Goal: Understand site structure: Understand site structure

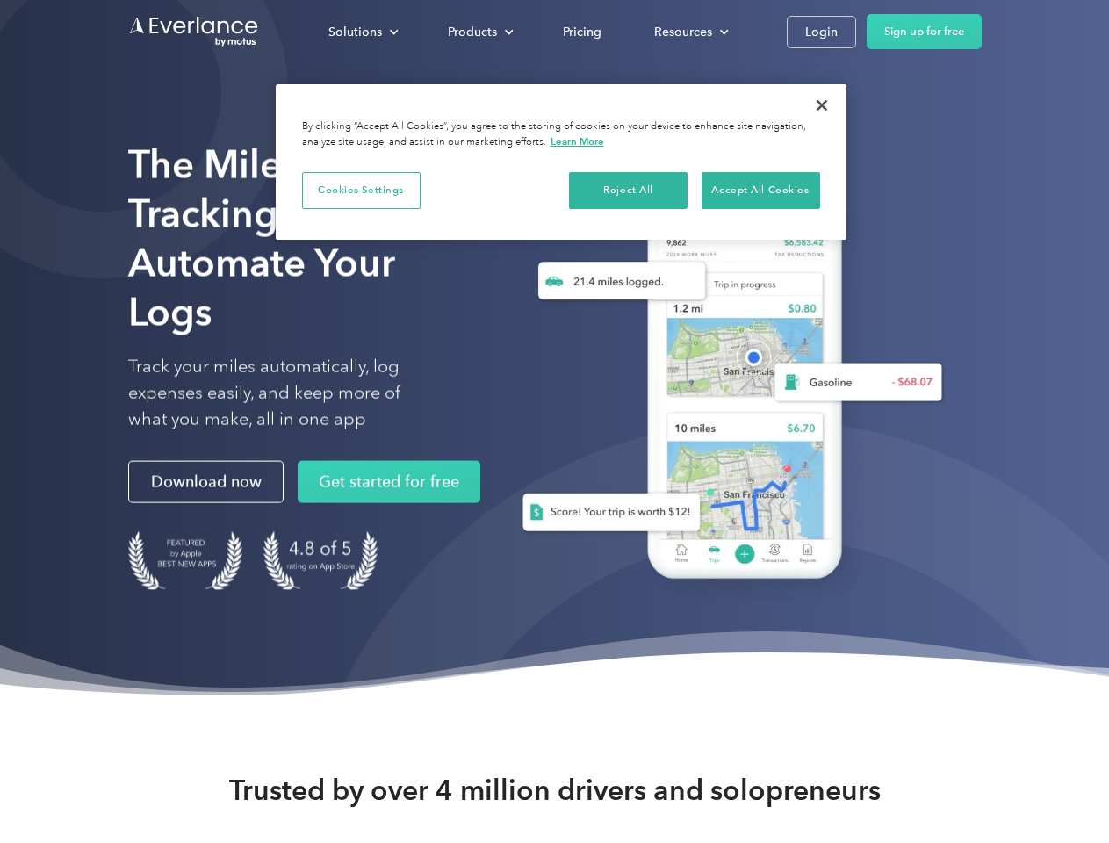
click at [363, 32] on div "Solutions" at bounding box center [355, 32] width 54 height 22
click at [479, 32] on div "Products" at bounding box center [472, 32] width 49 height 22
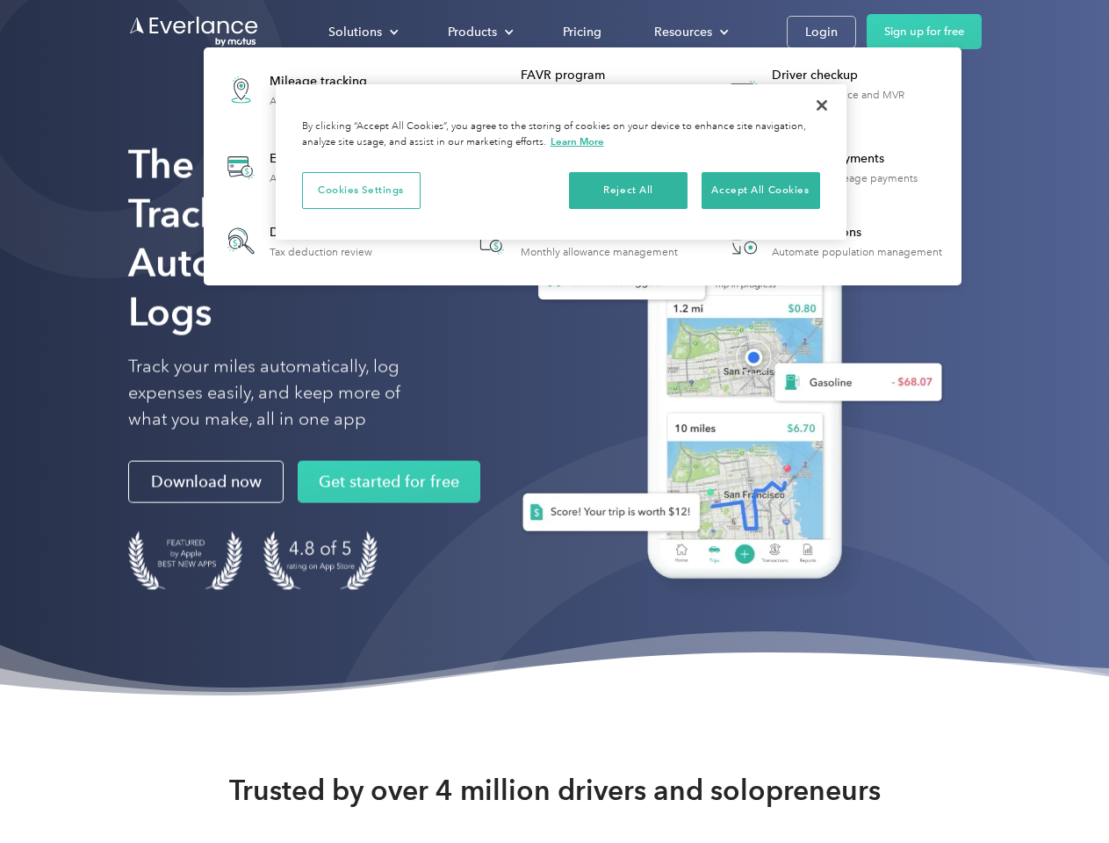
click at [689, 32] on div "Resources" at bounding box center [683, 32] width 58 height 22
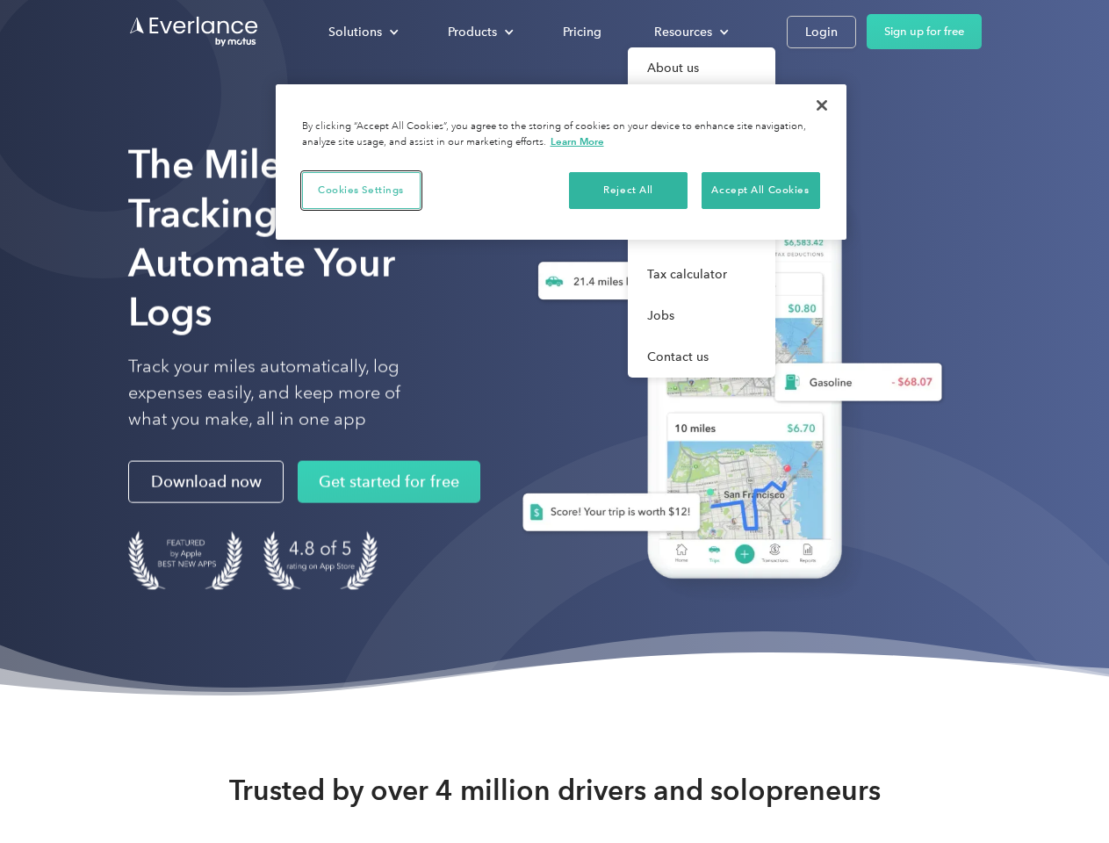
click at [361, 190] on button "Cookies Settings" at bounding box center [361, 190] width 119 height 37
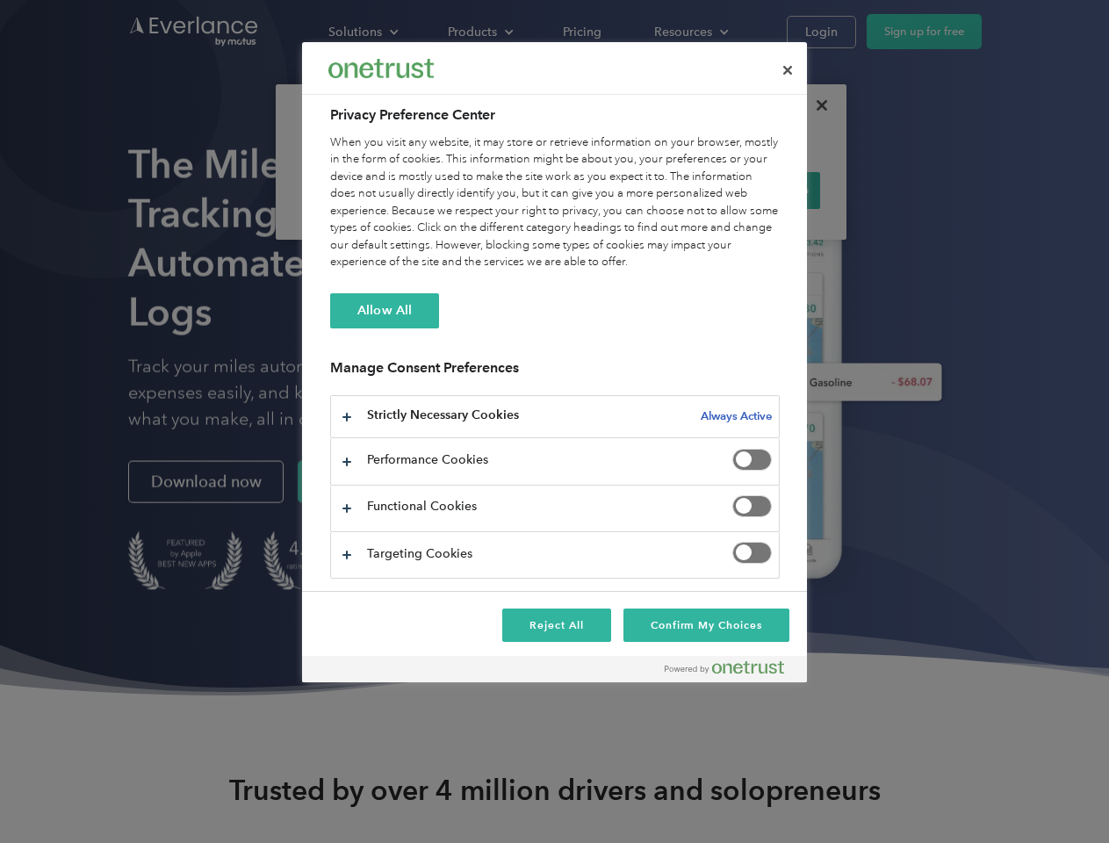
click at [629, 190] on div "When you visit any website, it may store or retrieve information on your browse…" at bounding box center [555, 202] width 450 height 137
click at [761, 190] on div "When you visit any website, it may store or retrieve information on your browse…" at bounding box center [555, 202] width 450 height 137
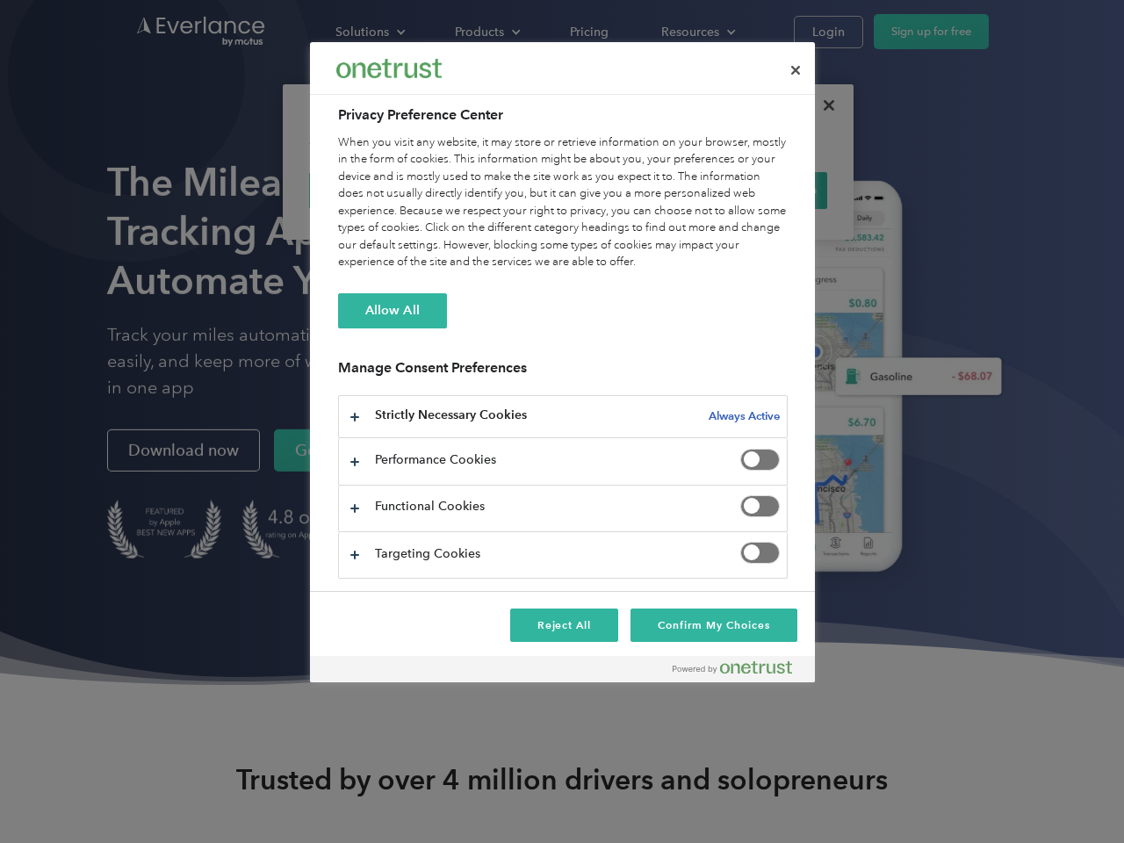
click at [822, 105] on div at bounding box center [562, 421] width 1124 height 843
